Goal: Navigation & Orientation: Find specific page/section

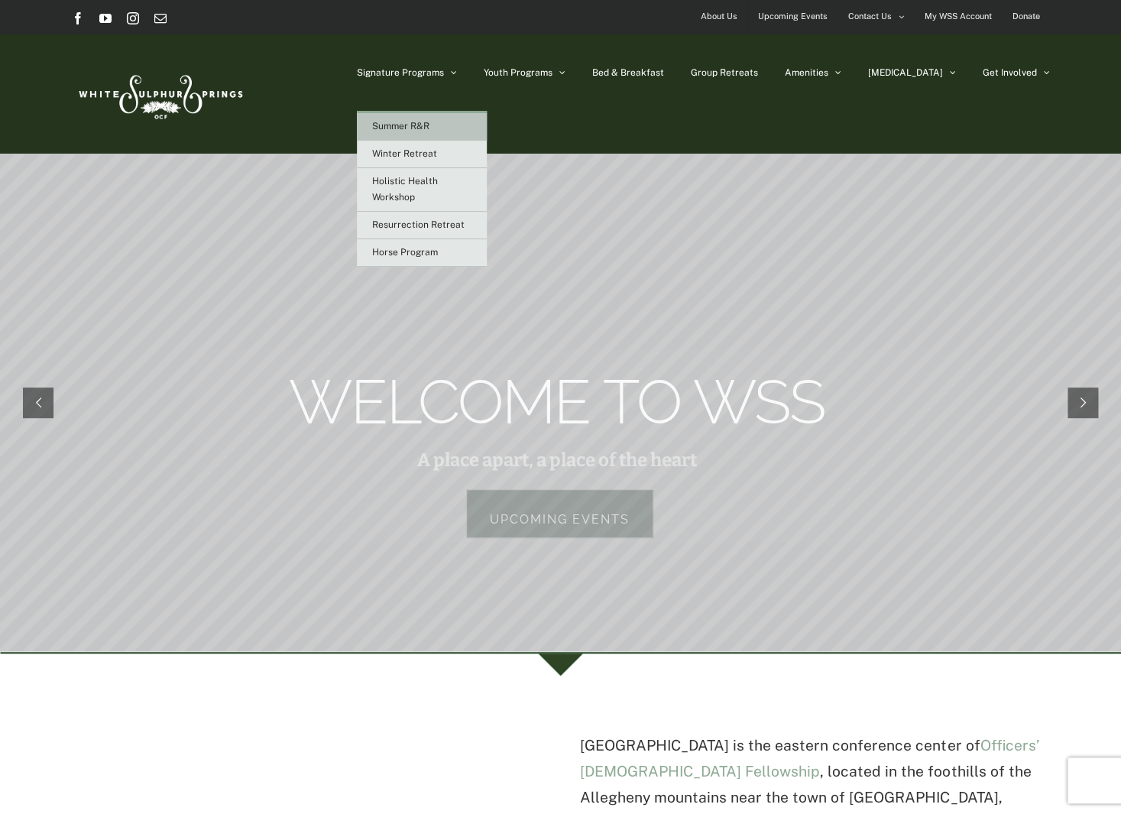
click at [487, 128] on link "Summer R&R" at bounding box center [422, 127] width 130 height 28
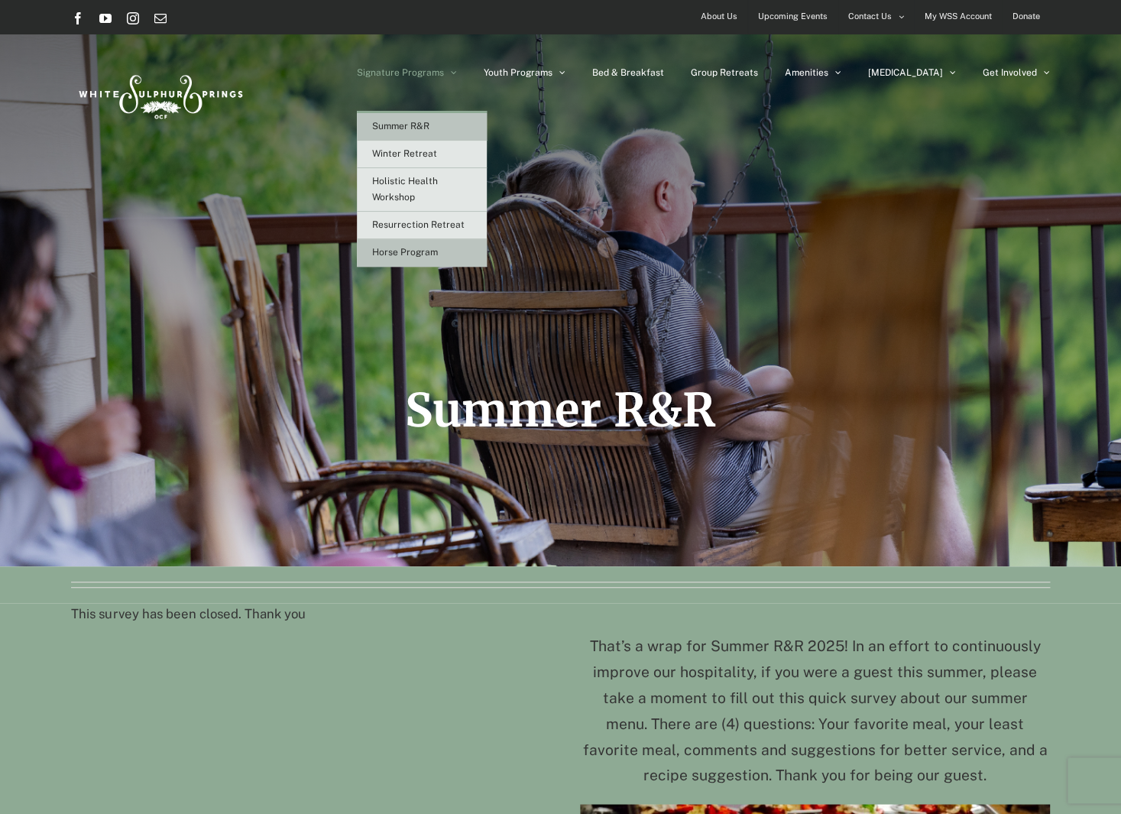
click at [438, 249] on span "Horse Program" at bounding box center [405, 252] width 66 height 11
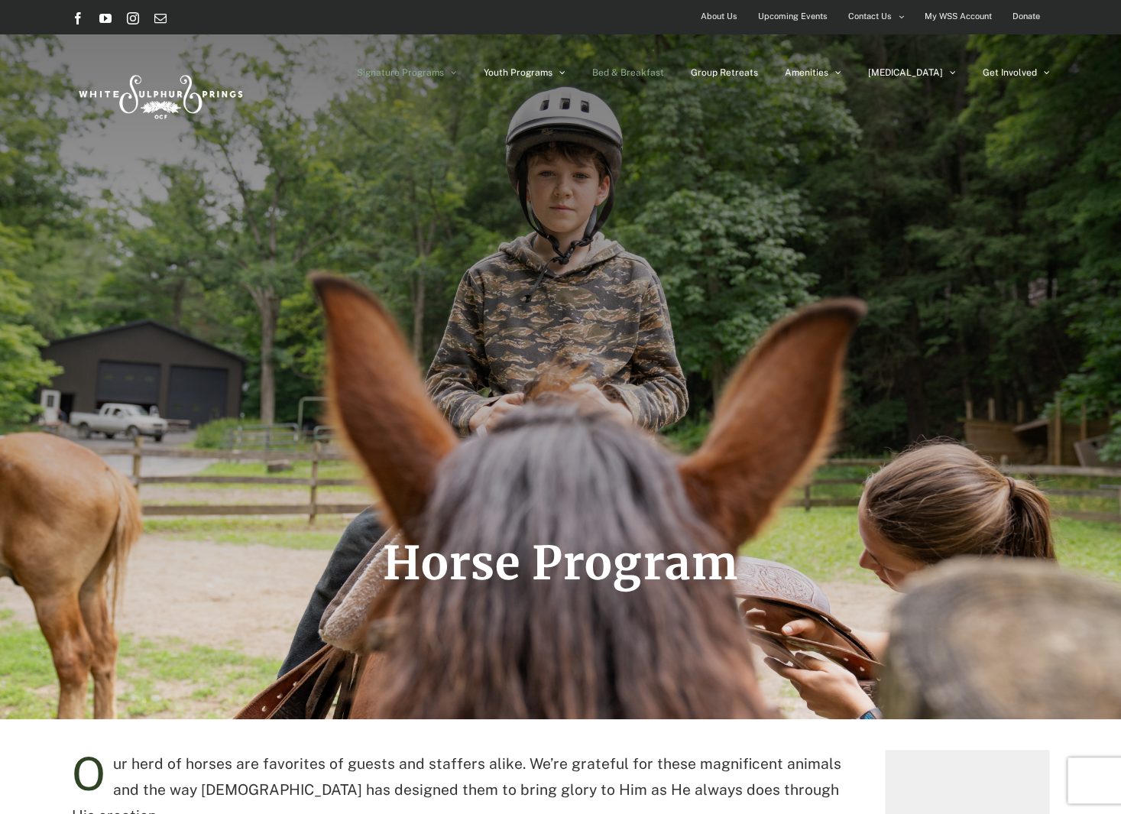
click at [664, 72] on span "Bed & Breakfast" at bounding box center [628, 72] width 72 height 9
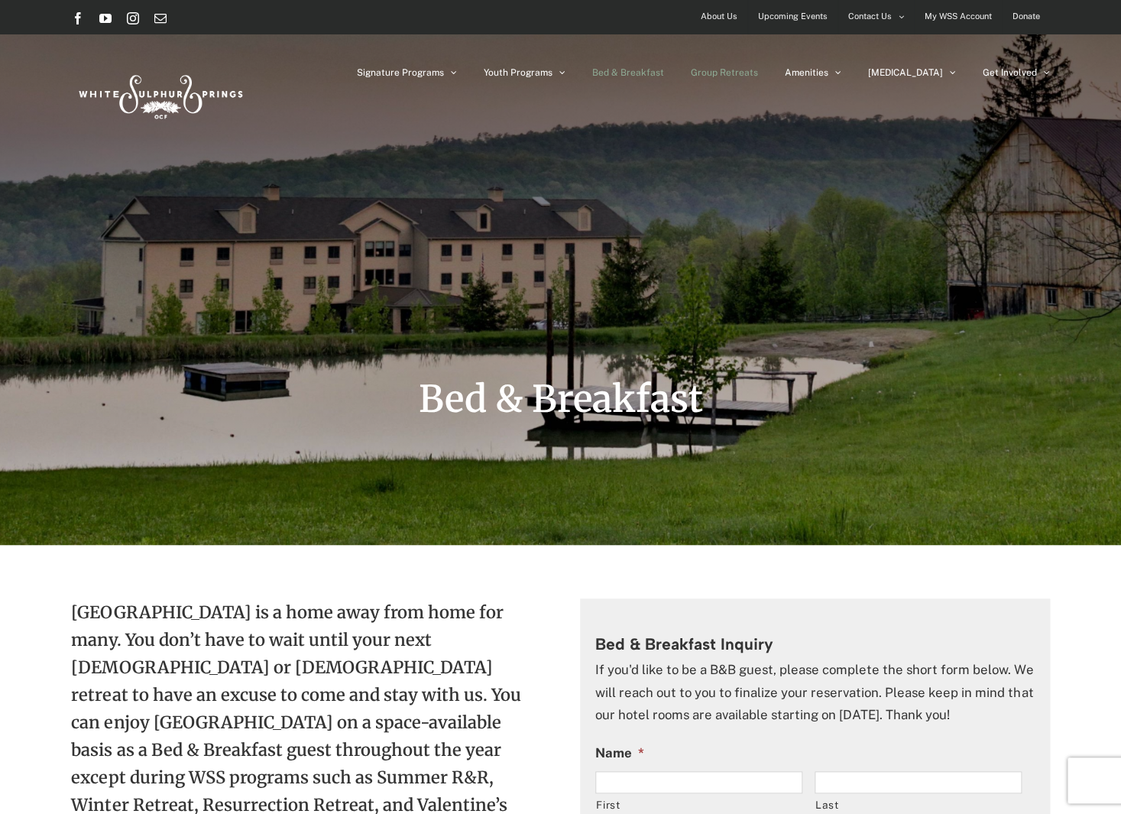
click at [758, 72] on span "Group Retreats" at bounding box center [724, 72] width 67 height 9
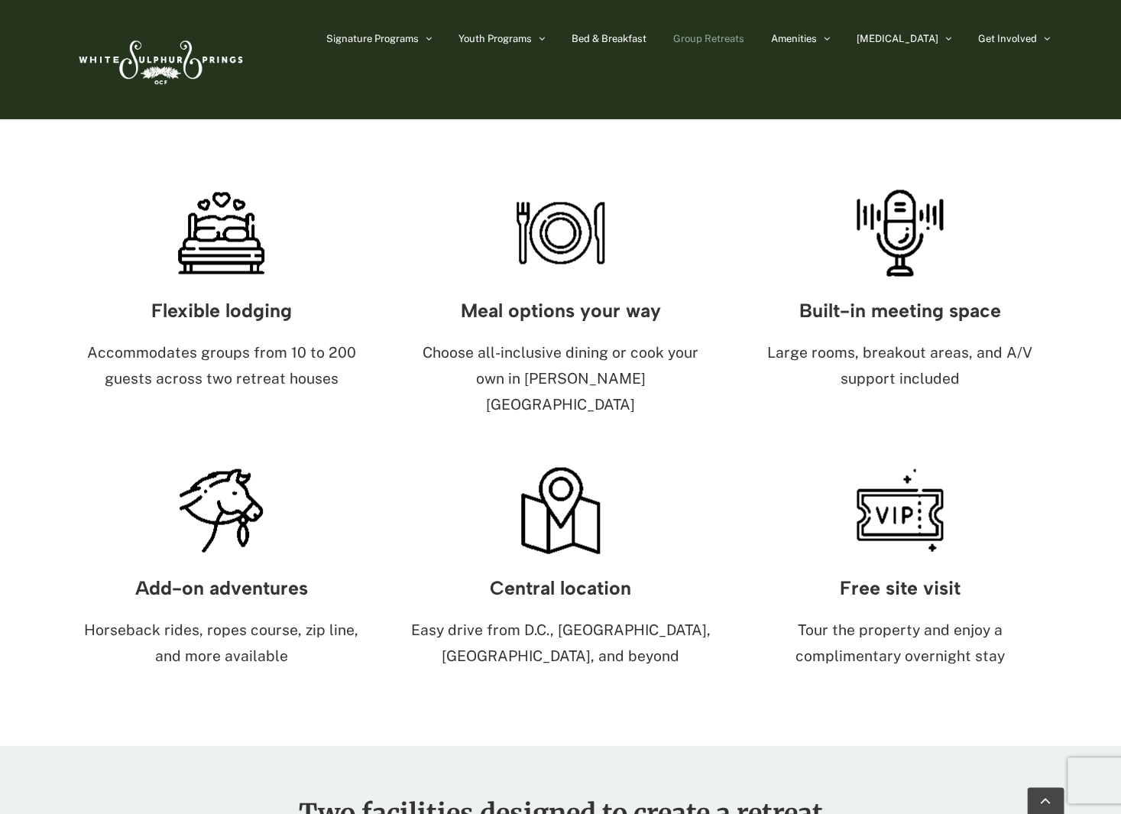
scroll to position [807, 0]
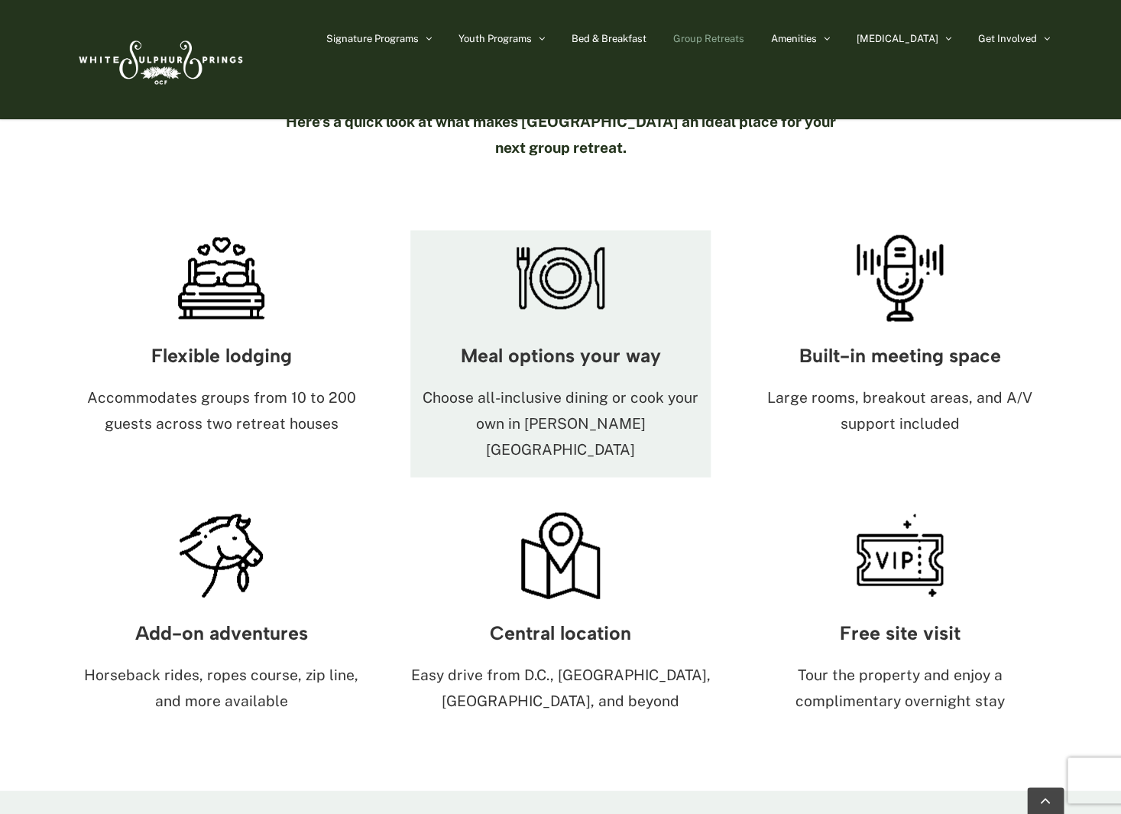
click at [603, 345] on h3 "Meal options your way" at bounding box center [561, 355] width 300 height 21
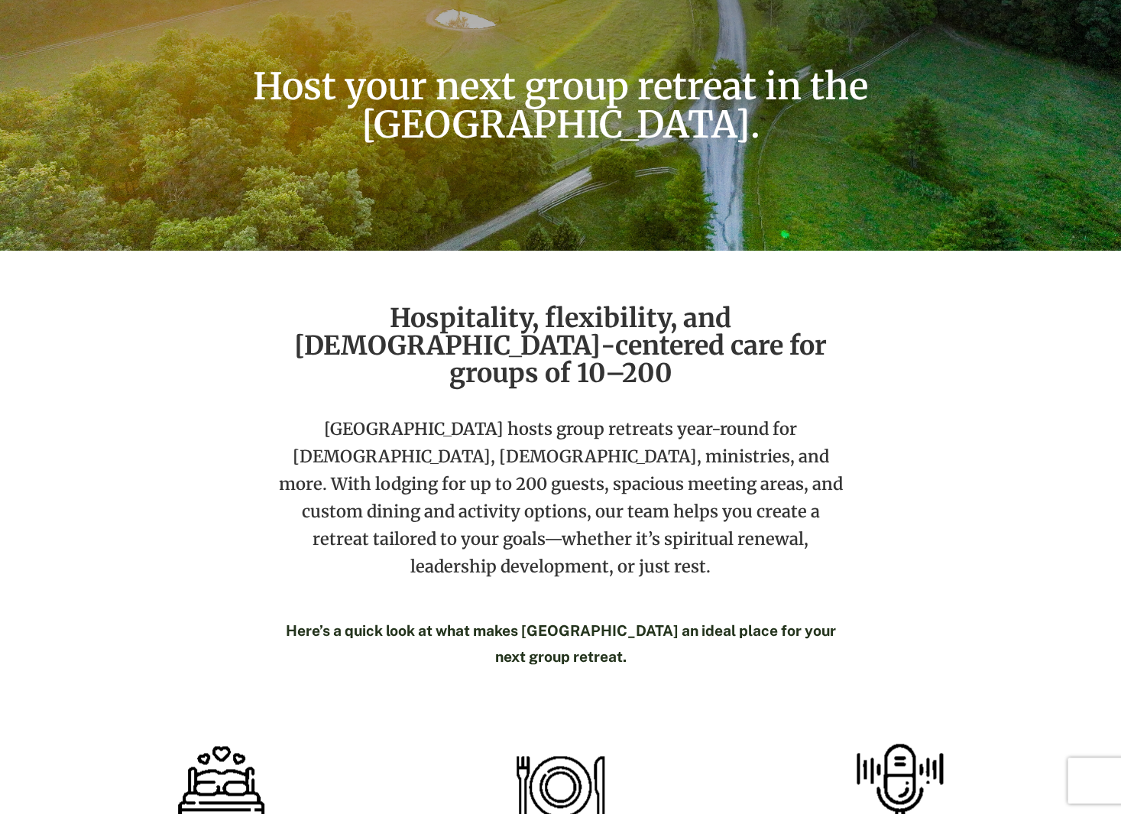
scroll to position [0, 0]
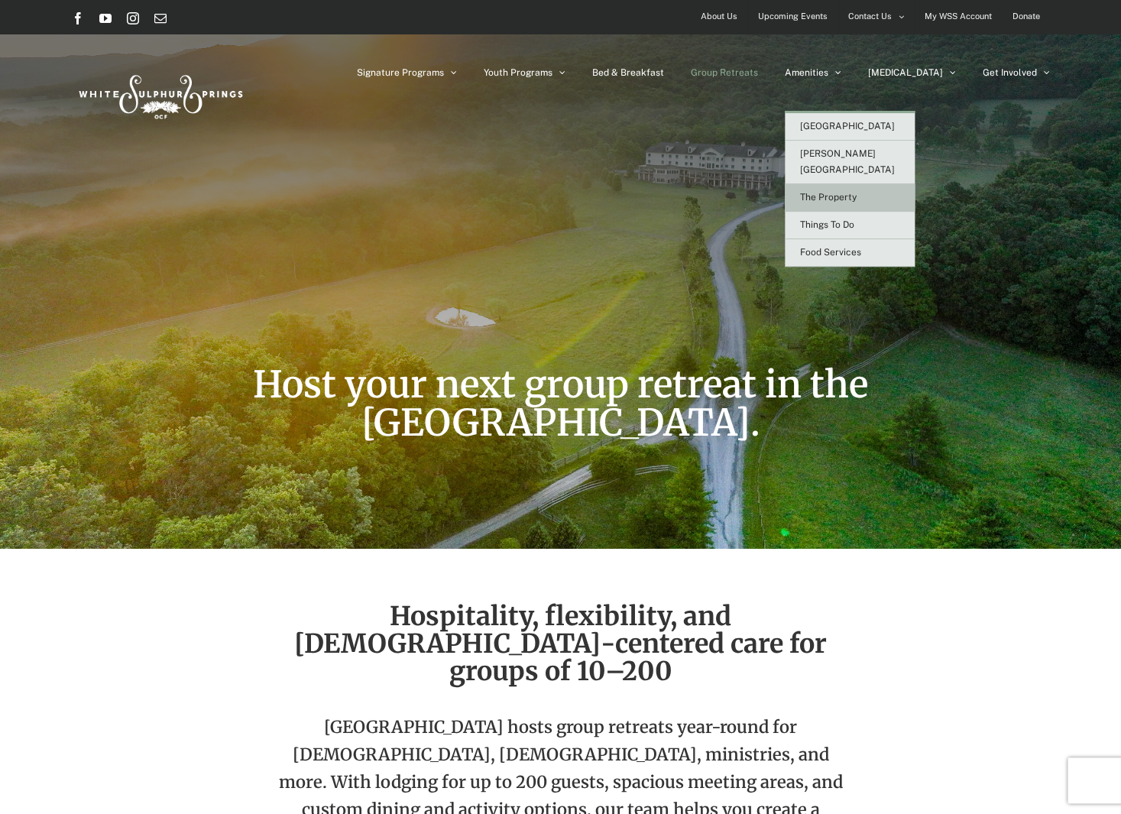
click at [857, 192] on span "The Property" at bounding box center [828, 197] width 57 height 11
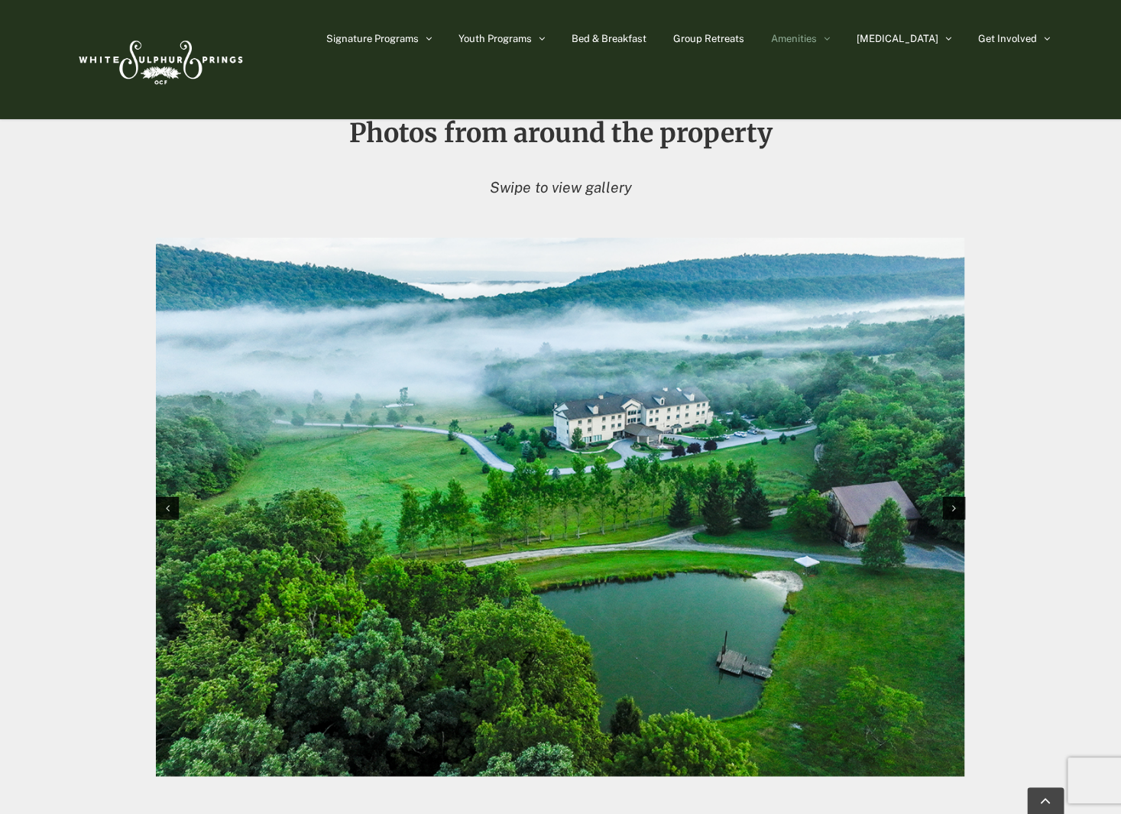
scroll to position [1456, 0]
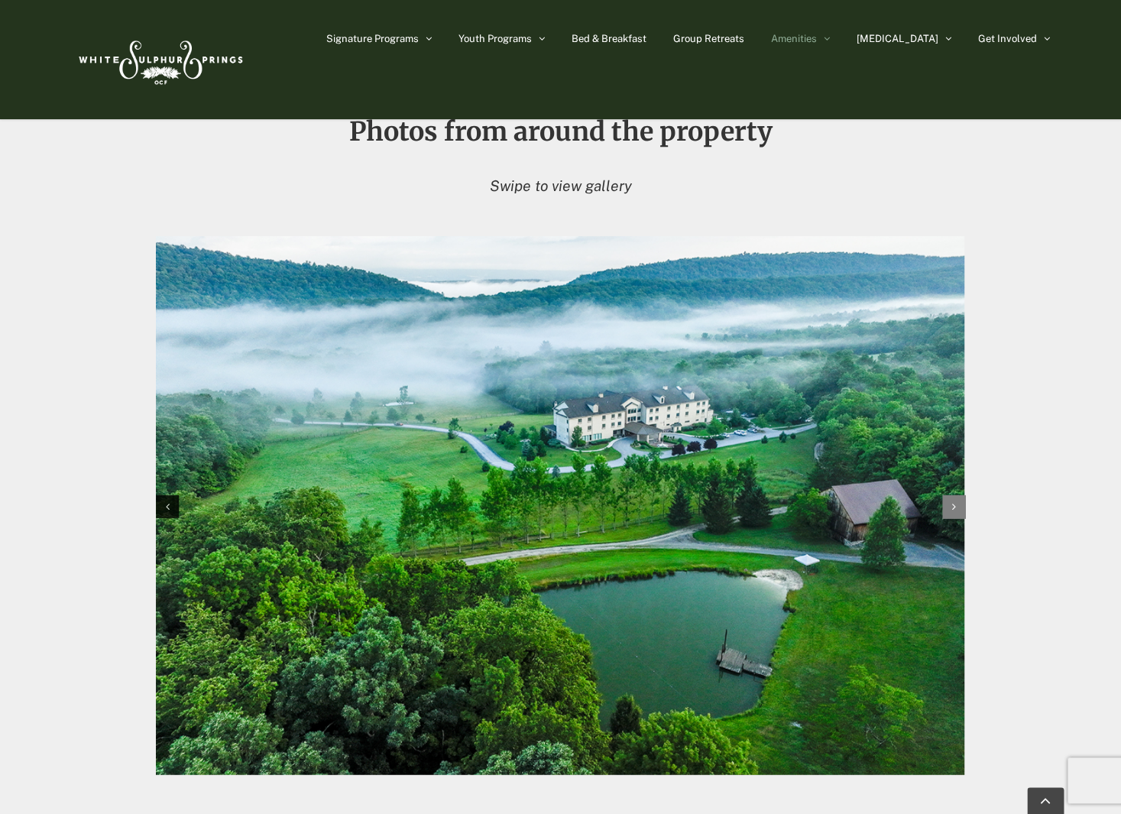
click at [956, 506] on div "Next slide" at bounding box center [954, 506] width 23 height 23
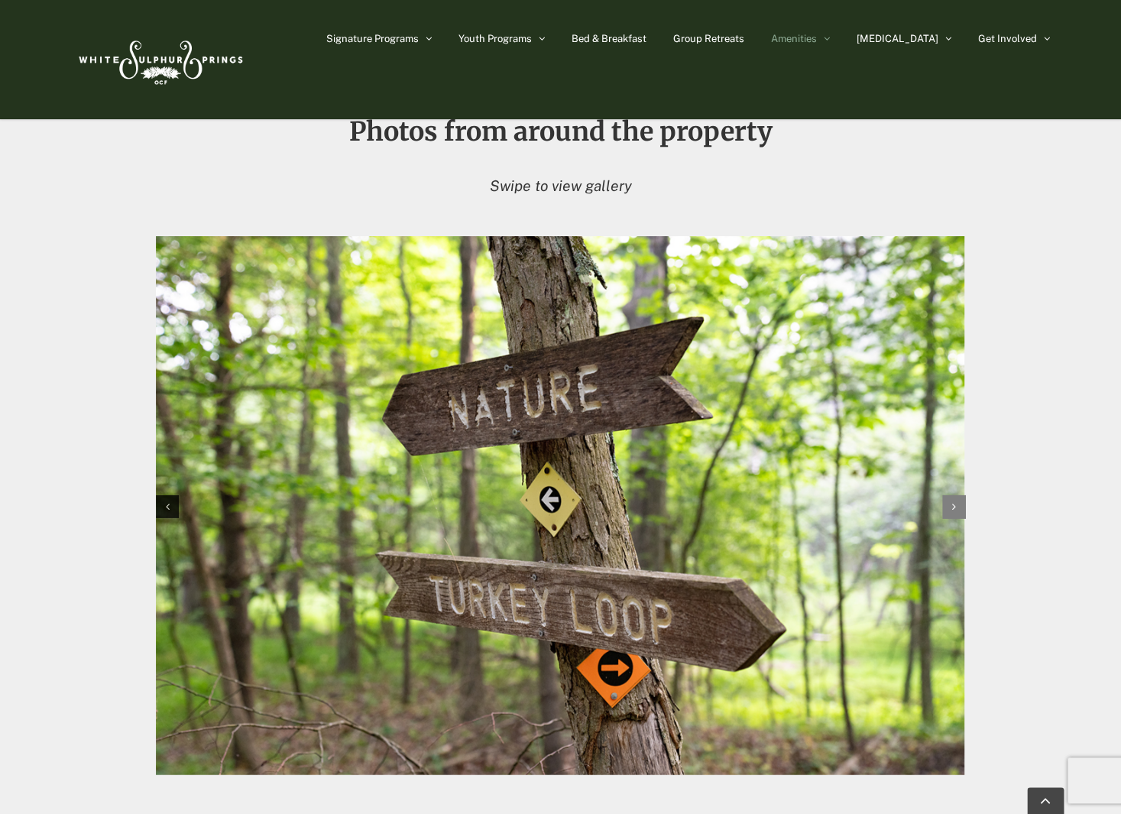
click at [956, 506] on div "Next slide" at bounding box center [954, 506] width 23 height 23
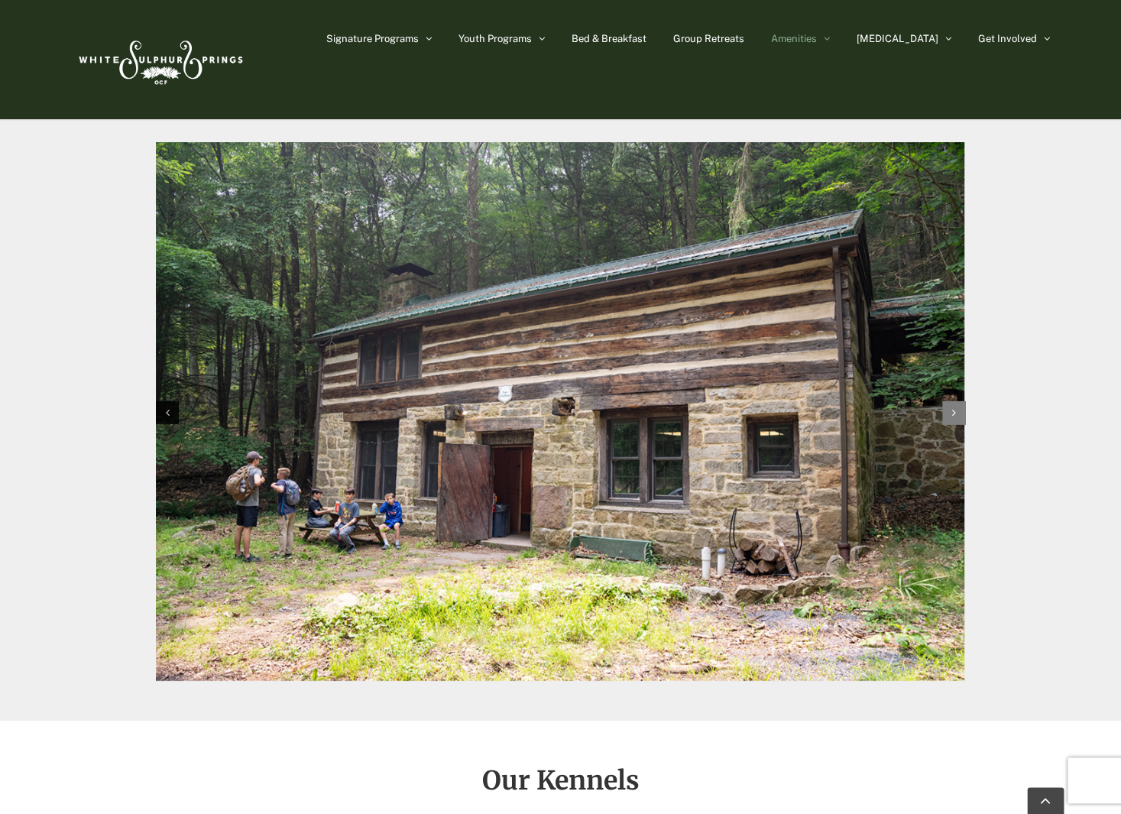
scroll to position [1541, 0]
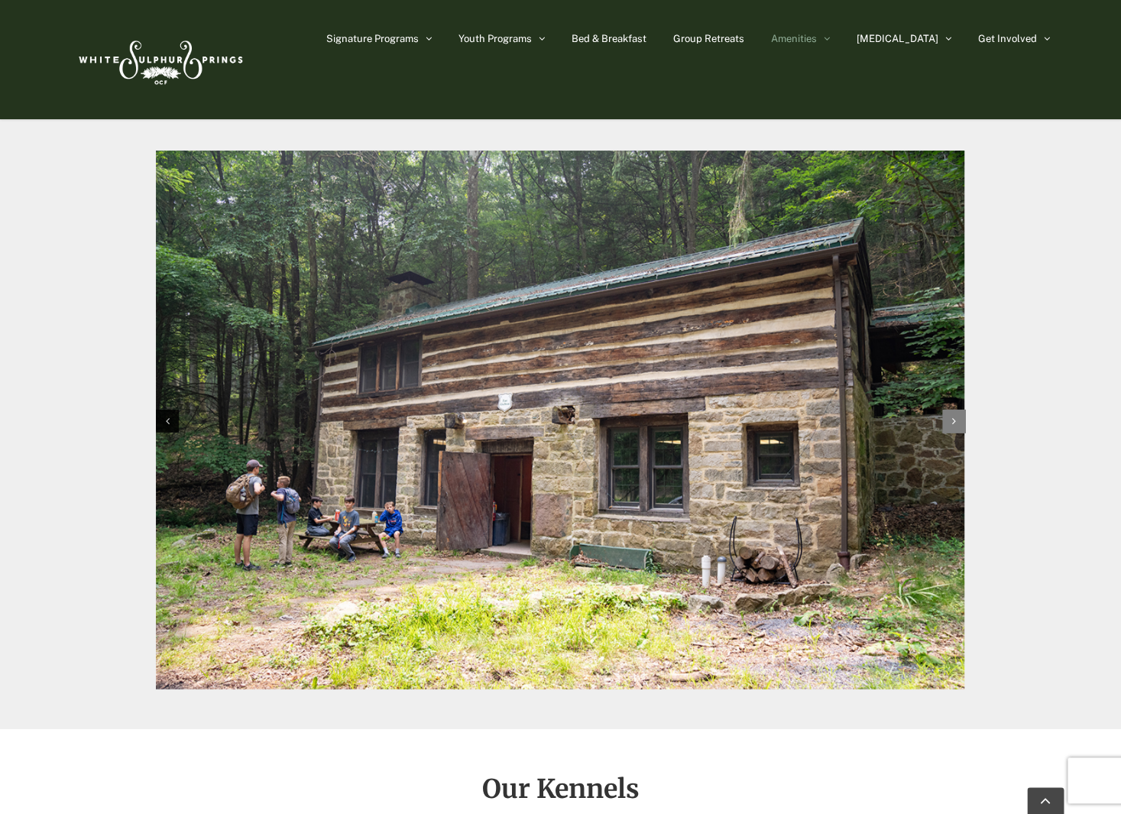
click at [956, 425] on icon "Next slide" at bounding box center [954, 421] width 4 height 11
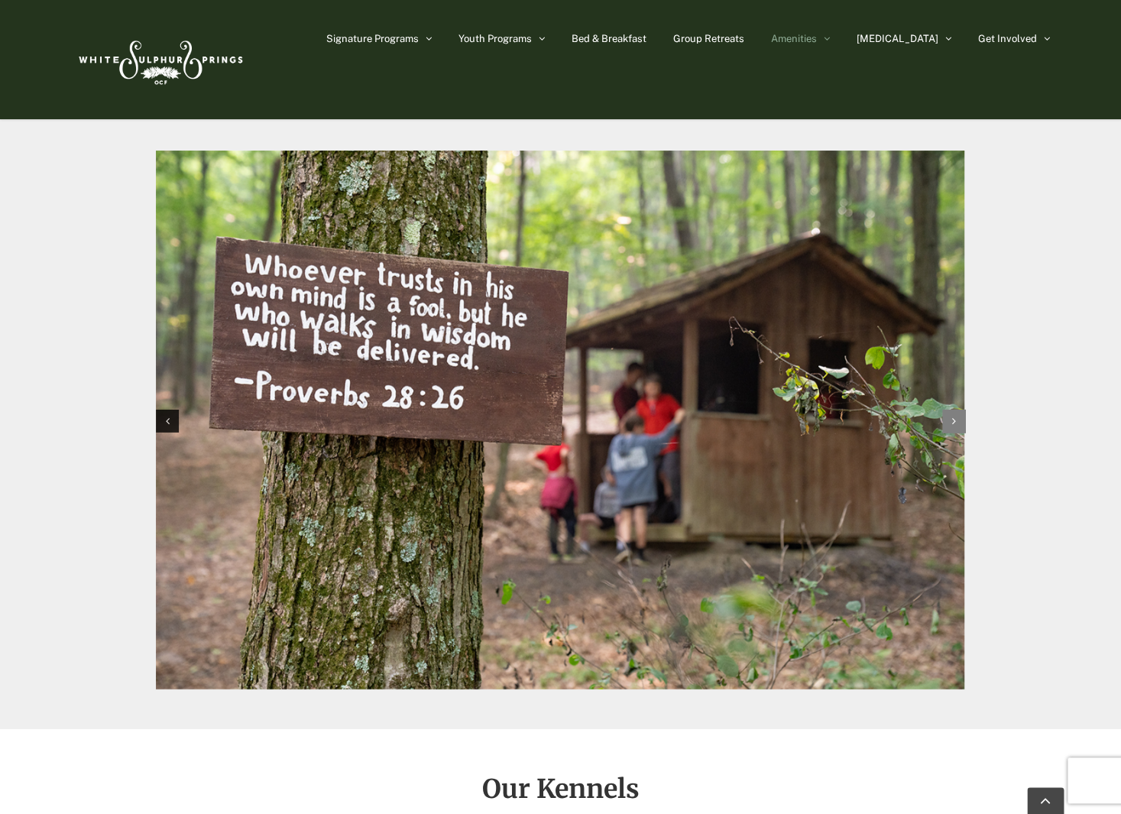
click at [956, 425] on icon "Next slide" at bounding box center [954, 421] width 4 height 11
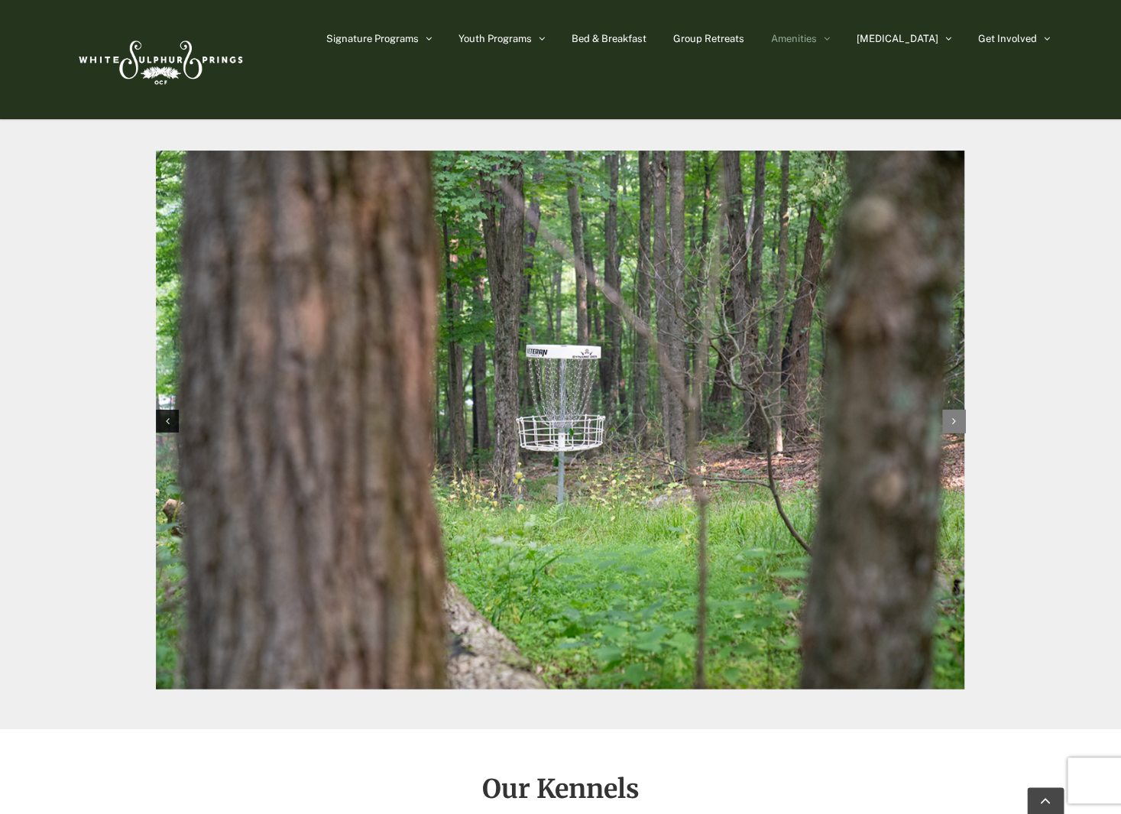
click at [956, 425] on icon "Next slide" at bounding box center [954, 421] width 4 height 11
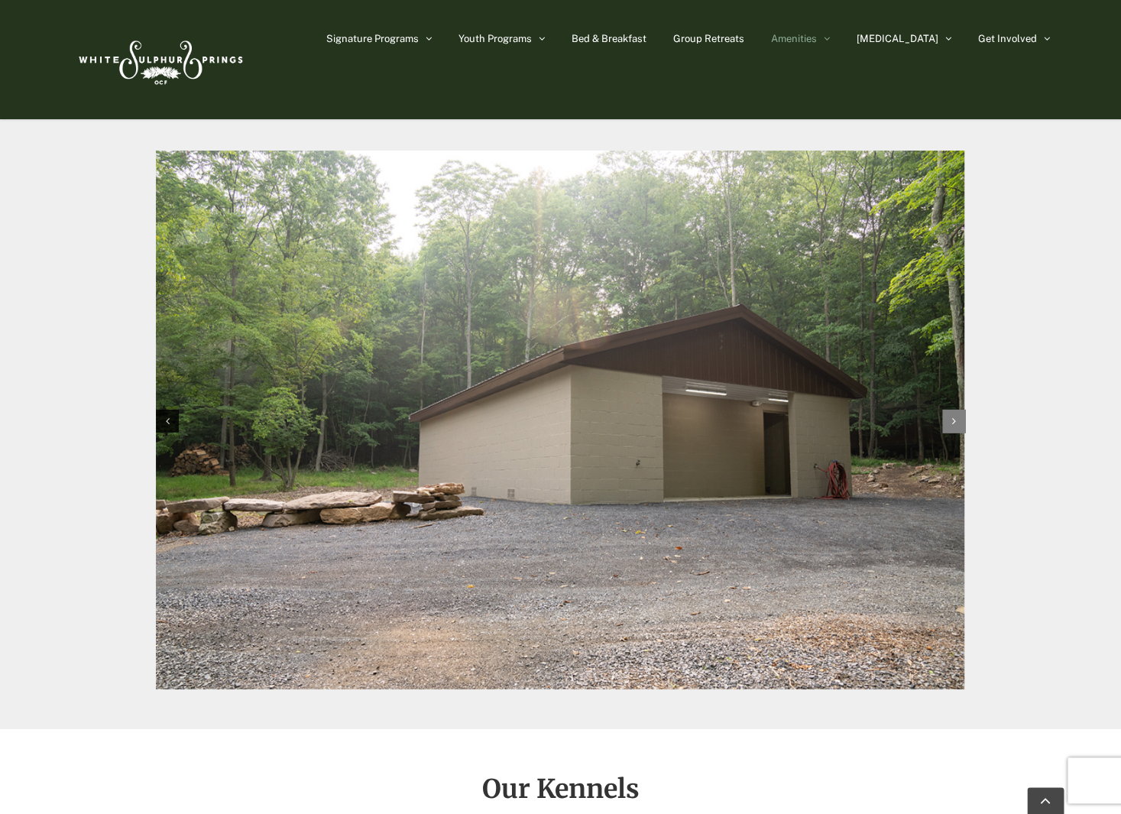
click at [956, 425] on icon "Next slide" at bounding box center [954, 421] width 4 height 11
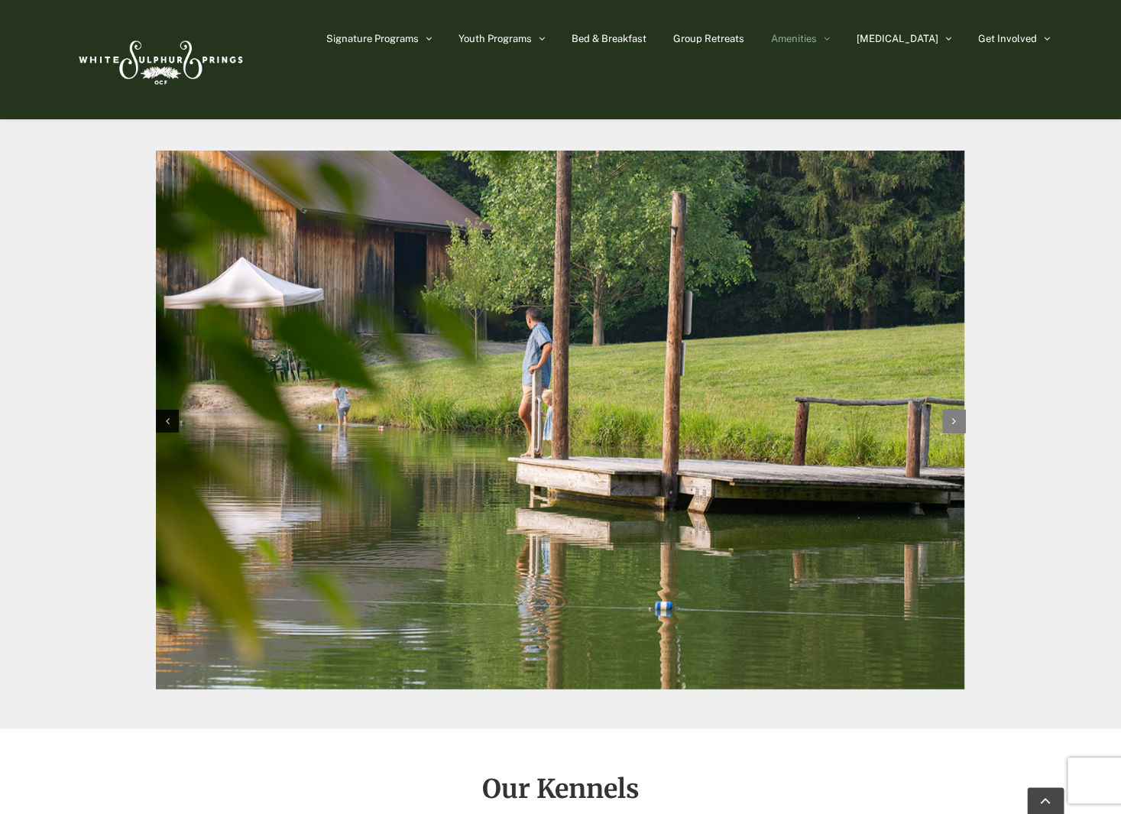
click at [956, 425] on icon "Next slide" at bounding box center [954, 421] width 4 height 11
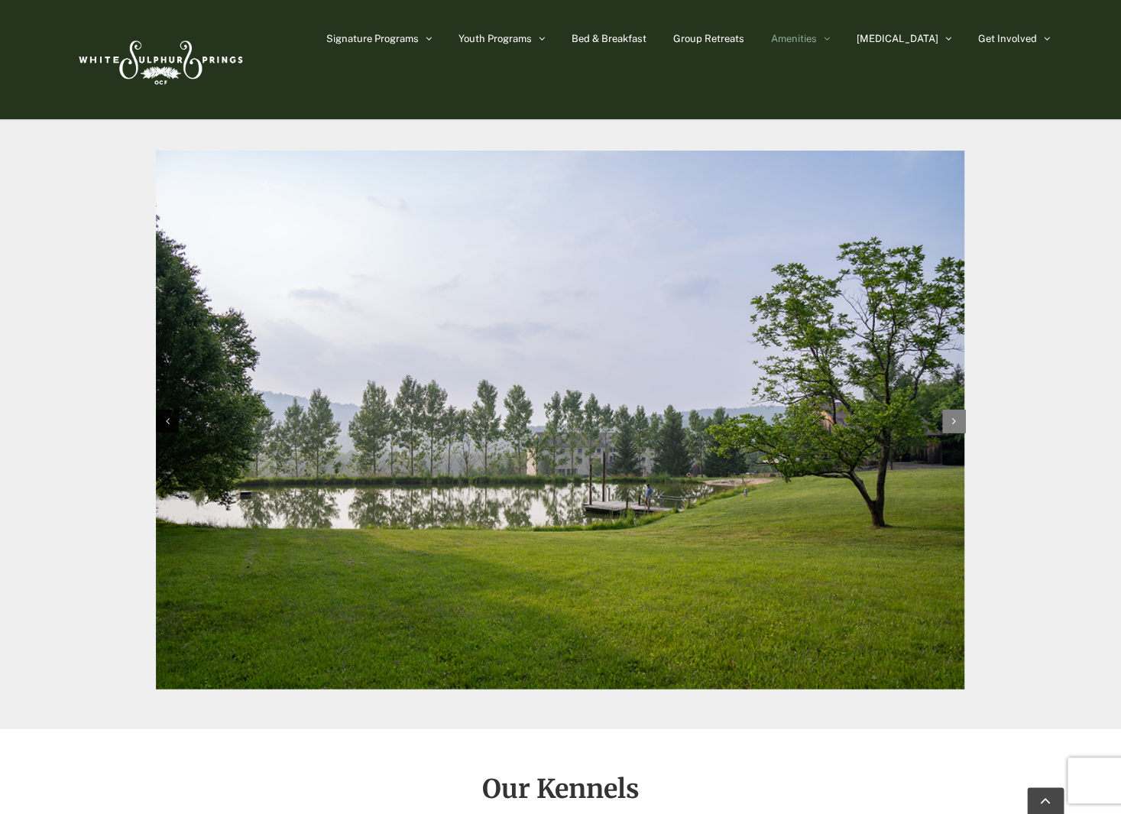
click at [956, 425] on icon "Next slide" at bounding box center [954, 421] width 4 height 11
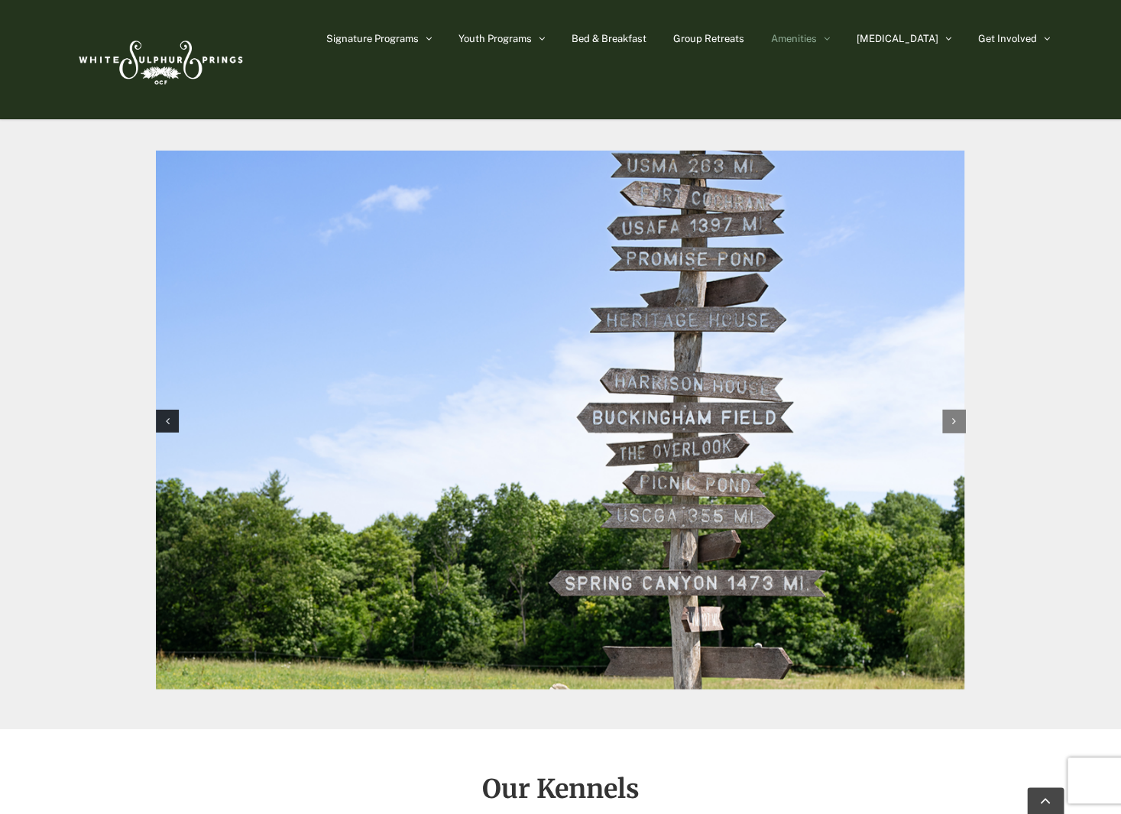
click at [956, 425] on icon "Next slide" at bounding box center [954, 421] width 4 height 11
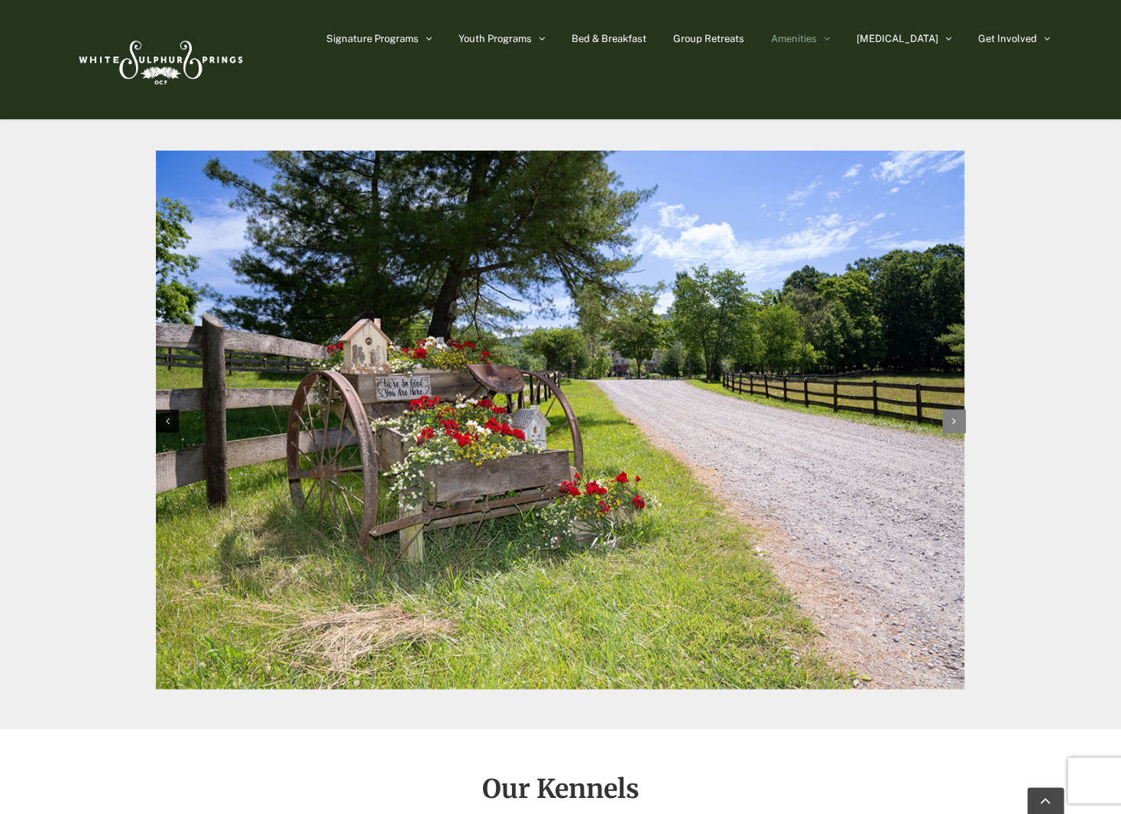
click at [956, 425] on icon "Next slide" at bounding box center [954, 421] width 4 height 11
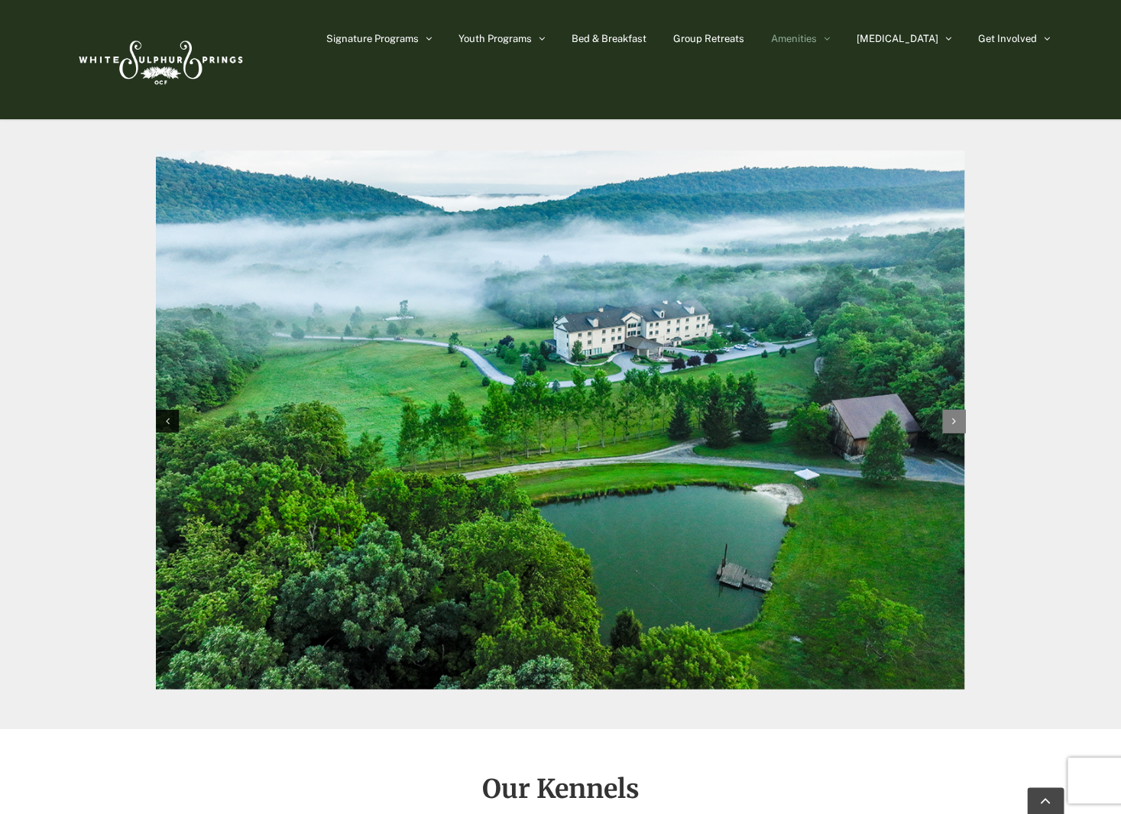
click at [956, 425] on icon "Next slide" at bounding box center [954, 421] width 4 height 11
